Goal: Transaction & Acquisition: Download file/media

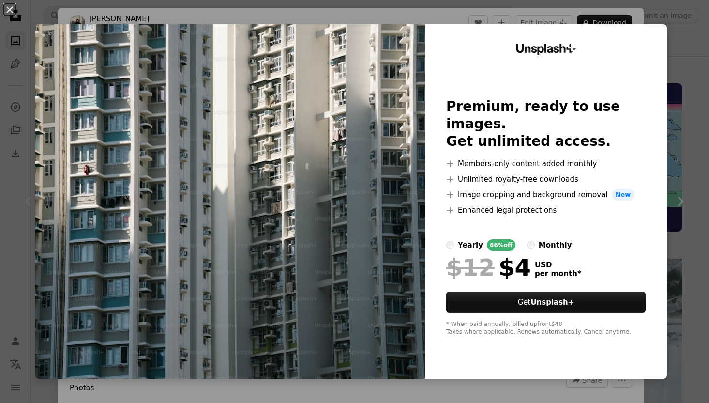
scroll to position [29, 0]
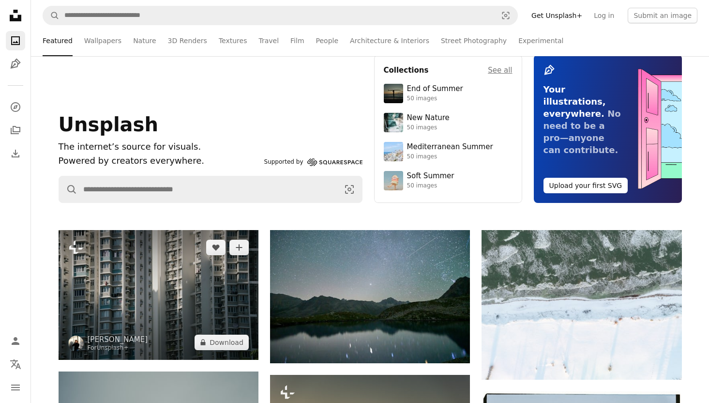
click at [193, 275] on img at bounding box center [159, 295] width 200 height 130
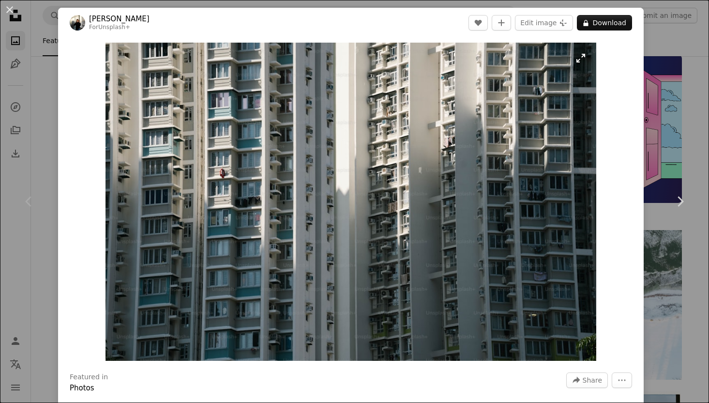
drag, startPoint x: 335, startPoint y: 199, endPoint x: 392, endPoint y: 124, distance: 94.3
click at [392, 124] on img "Zoom in on this image" at bounding box center [351, 202] width 491 height 318
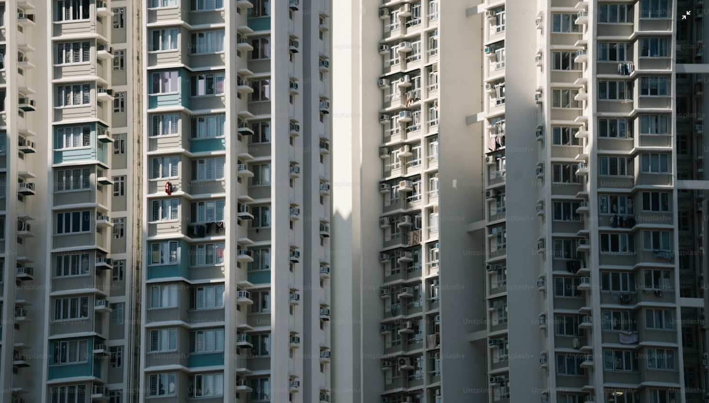
scroll to position [29, 0]
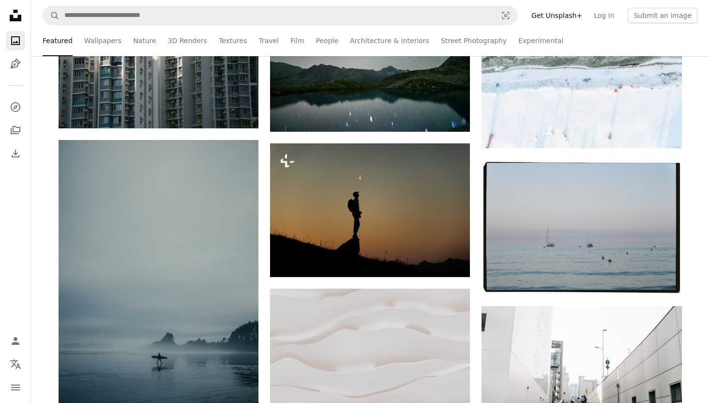
scroll to position [361, 0]
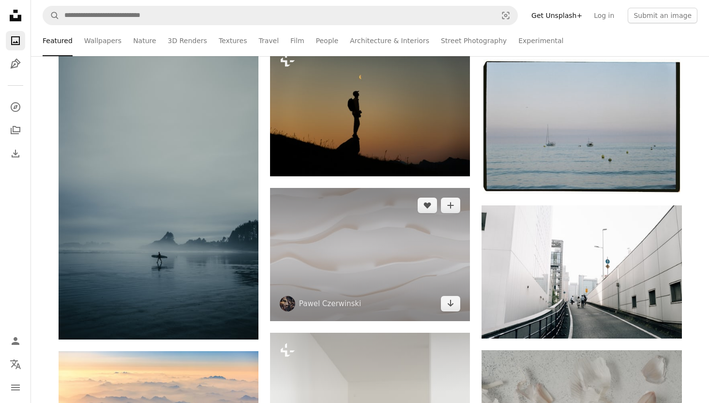
click at [387, 257] on img at bounding box center [370, 254] width 200 height 133
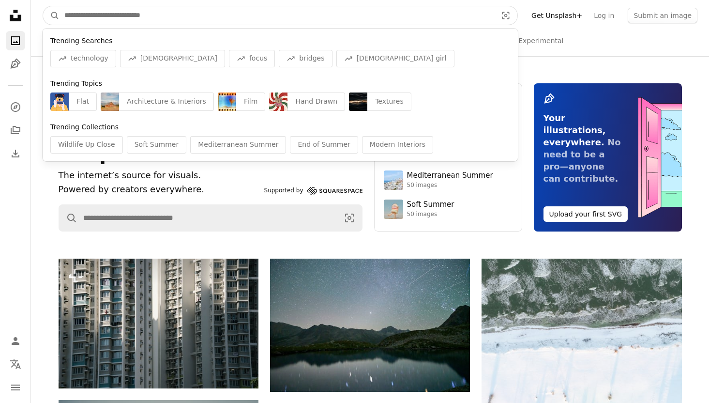
click at [326, 20] on input "Find visuals sitewide" at bounding box center [277, 15] width 435 height 18
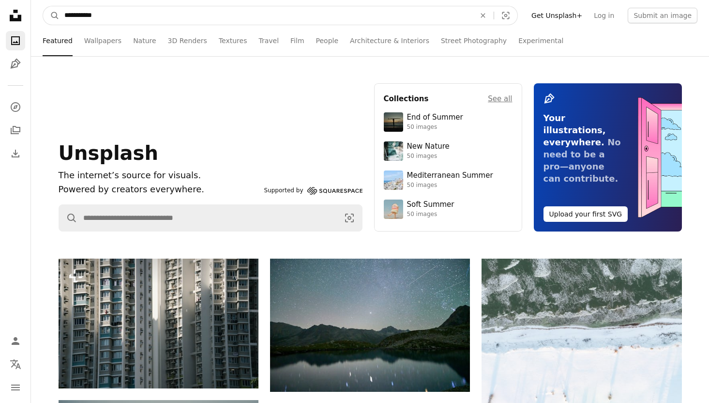
type input "**********"
click at [43, 6] on button "A magnifying glass" at bounding box center [51, 15] width 16 height 18
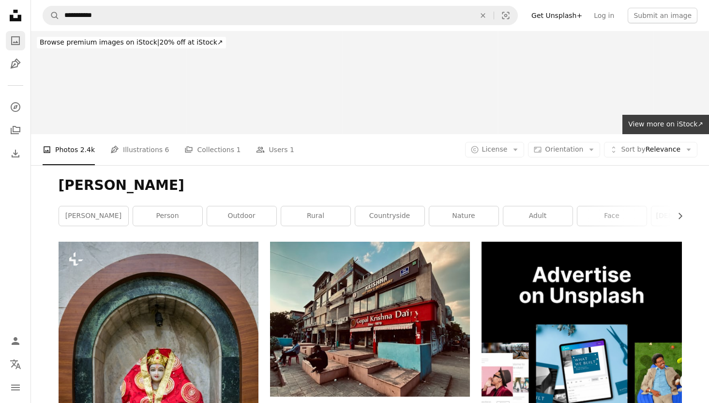
click at [17, 44] on icon "A photo" at bounding box center [16, 41] width 12 height 12
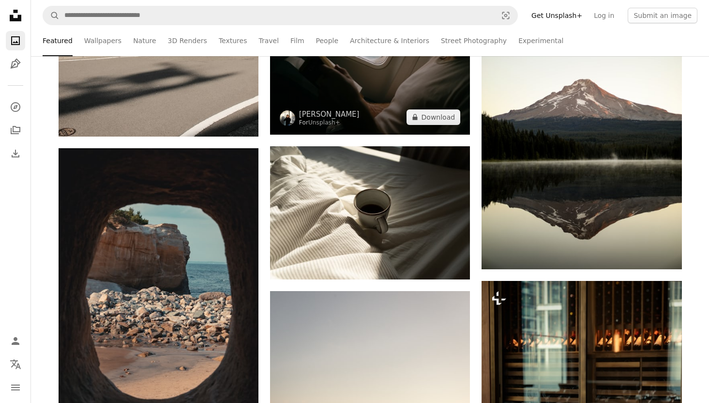
scroll to position [1371, 0]
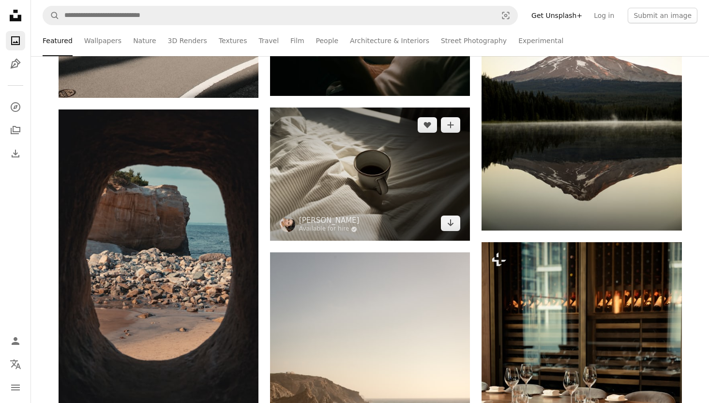
click at [395, 197] on img at bounding box center [370, 173] width 200 height 133
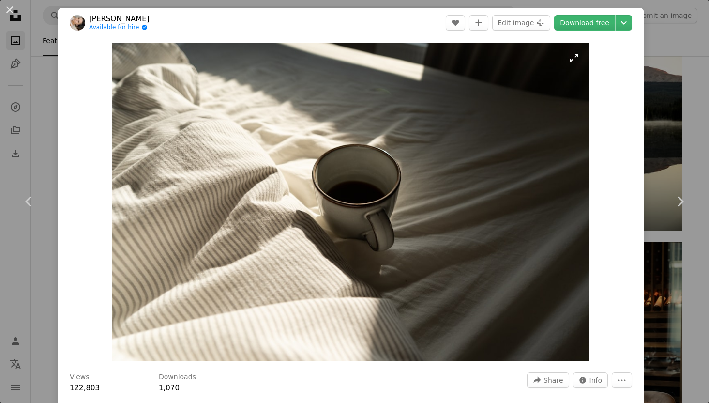
scroll to position [5, 0]
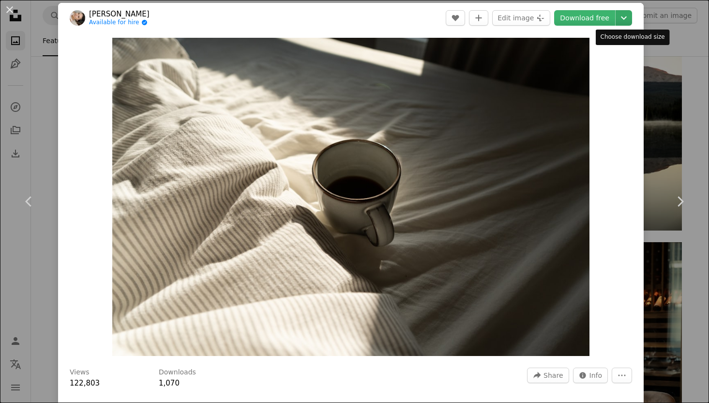
click at [632, 24] on button "Chevron down" at bounding box center [624, 17] width 16 height 15
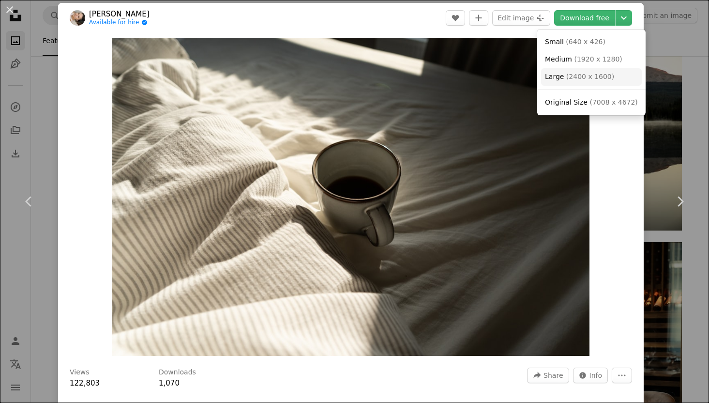
click at [619, 75] on link "Large ( 2400 x 1600 )" at bounding box center [591, 76] width 101 height 17
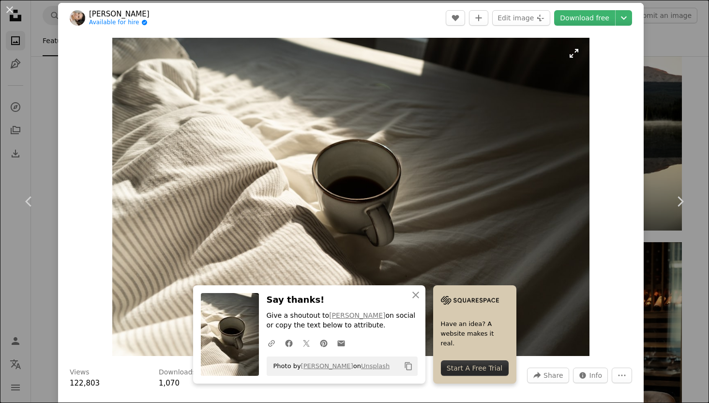
click at [384, 123] on img "Zoom in on this image" at bounding box center [350, 197] width 477 height 318
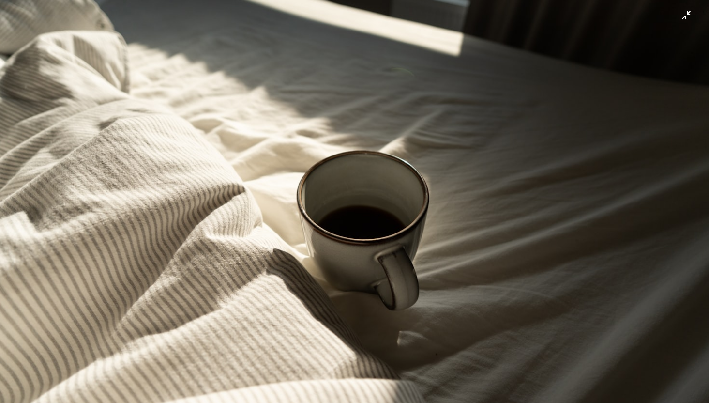
scroll to position [35, 0]
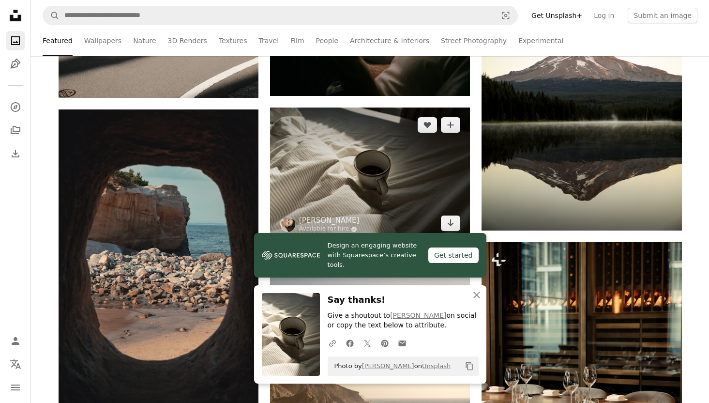
click at [334, 160] on img at bounding box center [370, 173] width 200 height 133
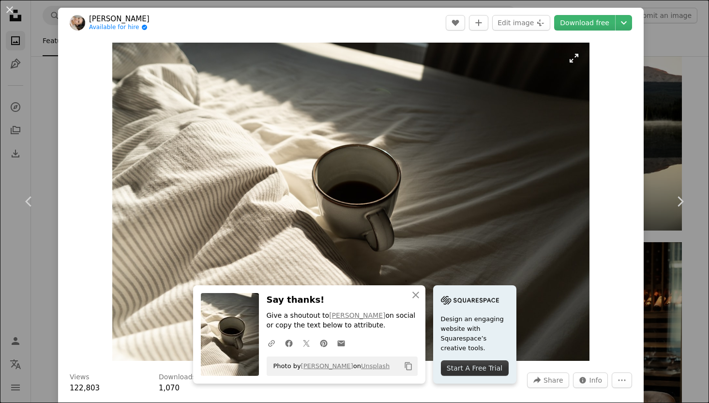
click at [326, 151] on img "Zoom in on this image" at bounding box center [350, 202] width 477 height 318
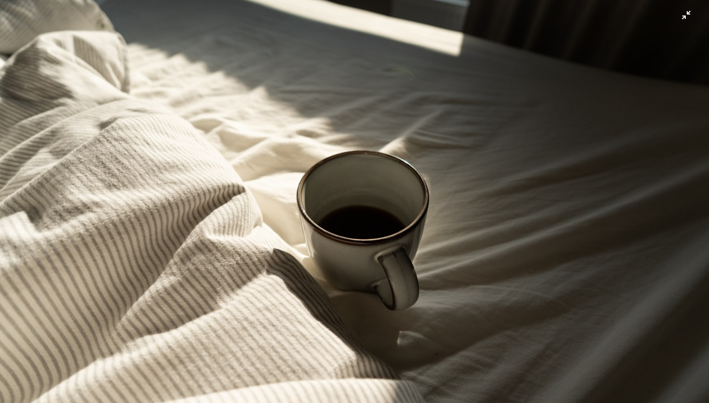
scroll to position [35, 0]
